Goal: Find specific page/section: Find specific page/section

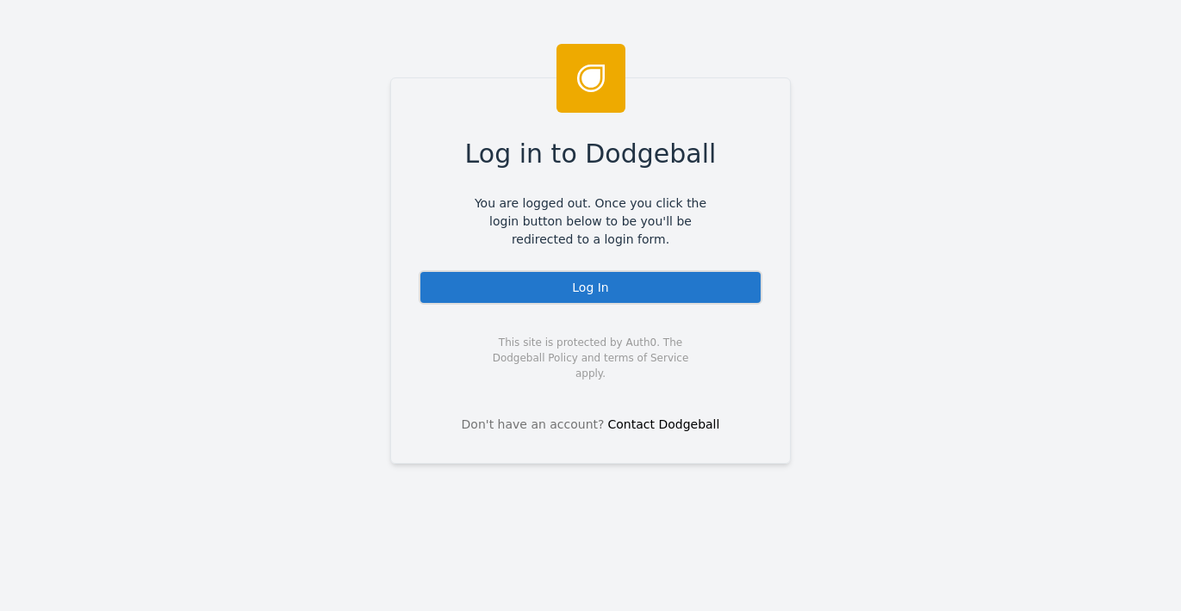
click at [500, 292] on div "Log In" at bounding box center [591, 287] width 344 height 34
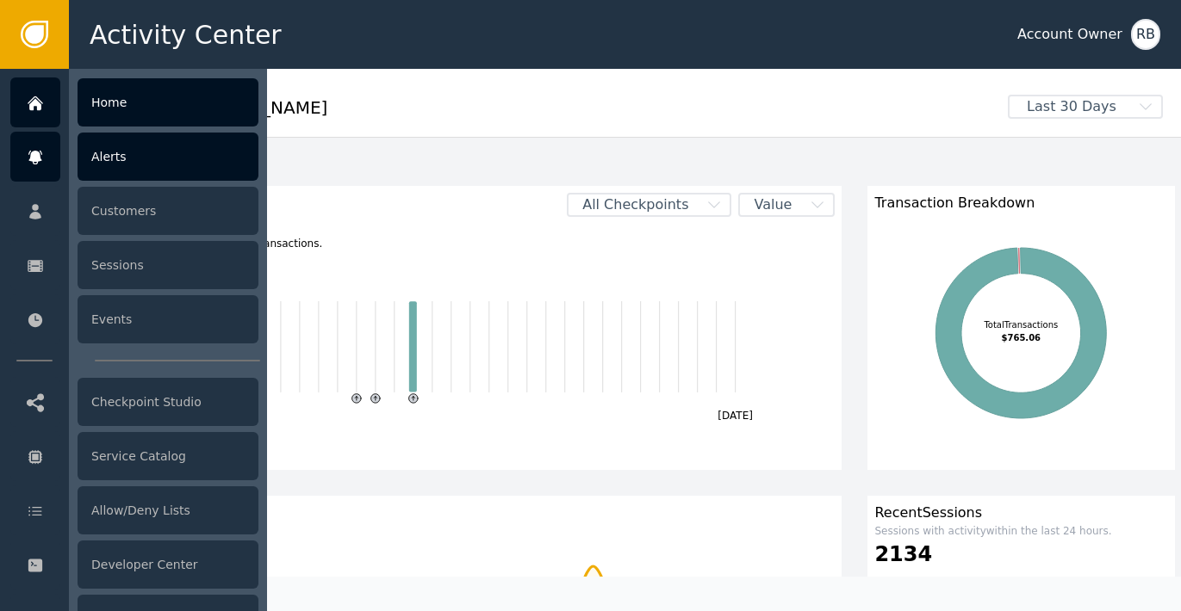
click at [96, 163] on div "Alerts" at bounding box center [168, 157] width 181 height 48
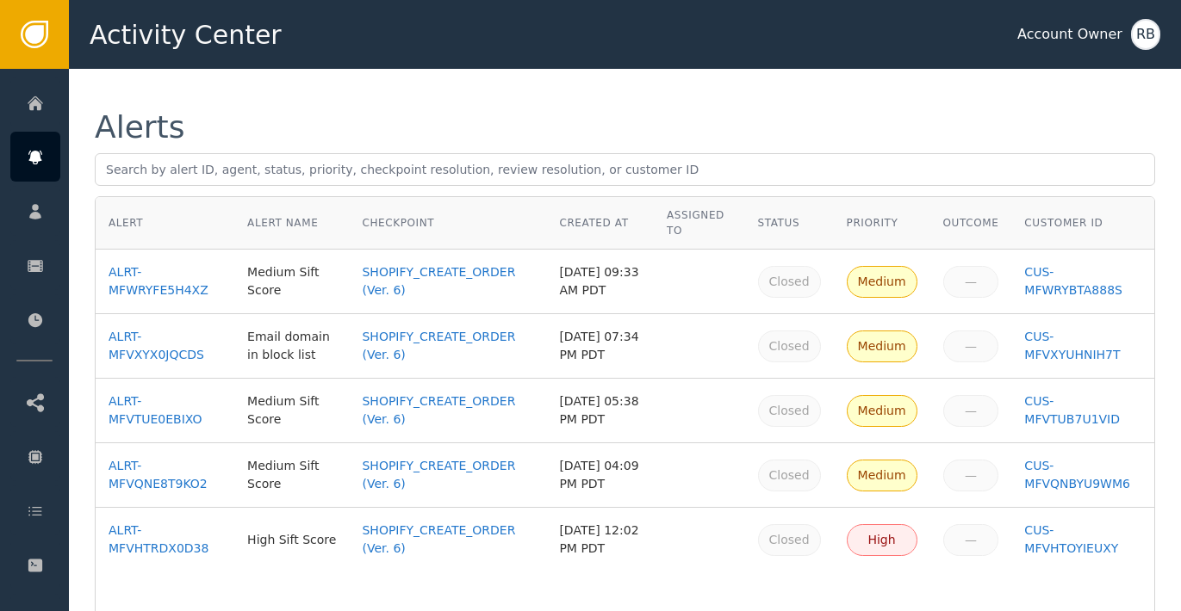
scroll to position [5, 0]
